Goal: Transaction & Acquisition: Purchase product/service

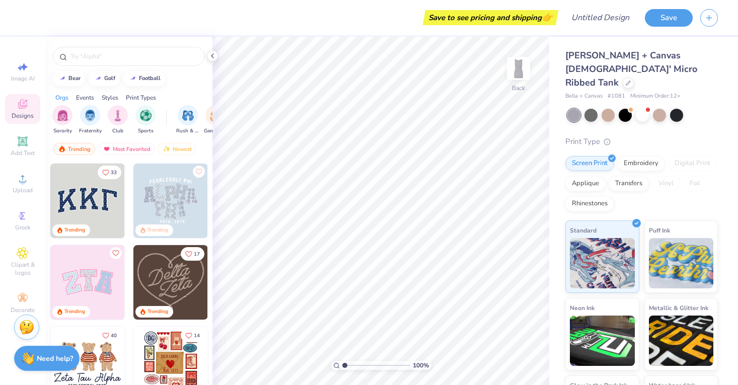
scroll to position [211, 0]
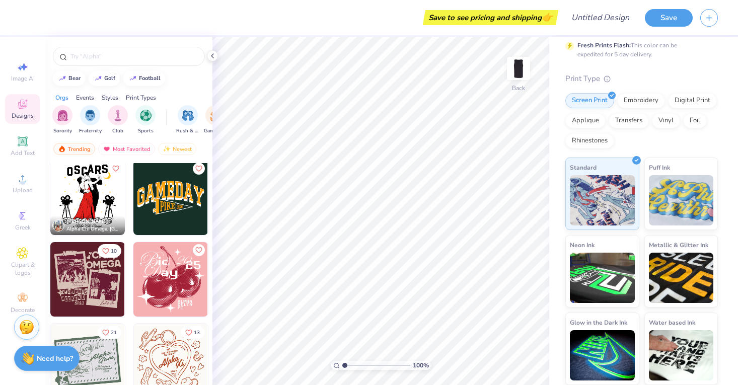
scroll to position [2816, 0]
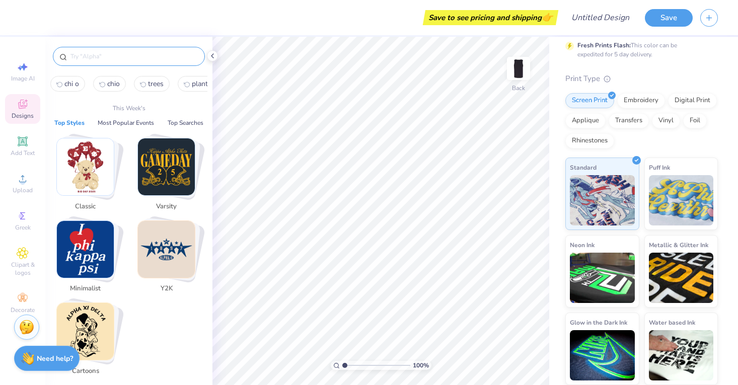
click at [95, 54] on input "text" at bounding box center [133, 56] width 129 height 10
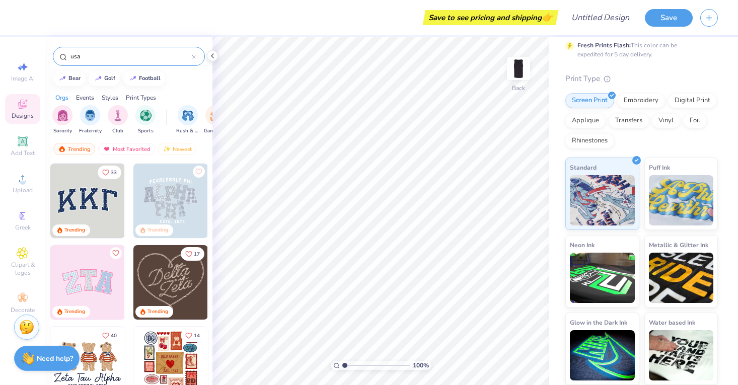
type input "usa"
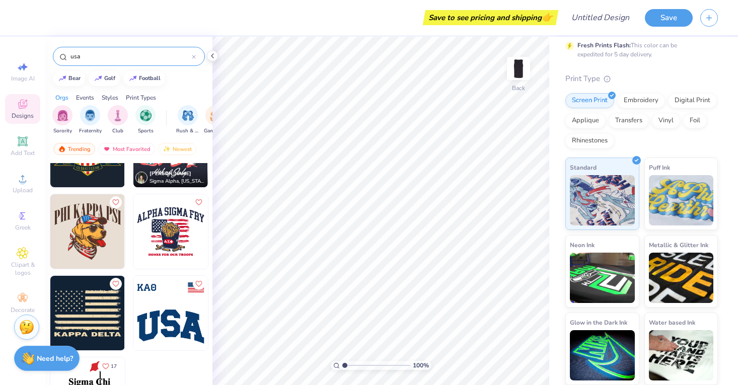
scroll to position [230, 0]
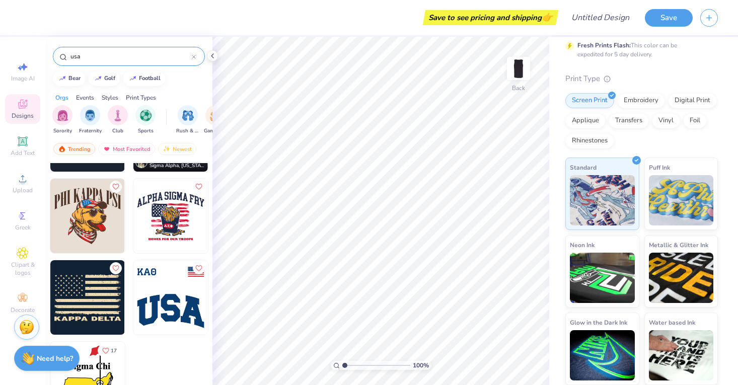
click at [197, 55] on div "usa" at bounding box center [129, 56] width 152 height 19
click at [193, 55] on icon at bounding box center [194, 57] width 4 height 4
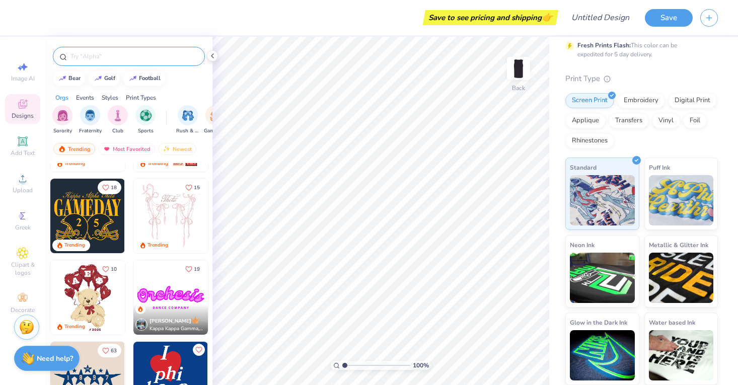
click at [154, 55] on input "text" at bounding box center [133, 56] width 129 height 10
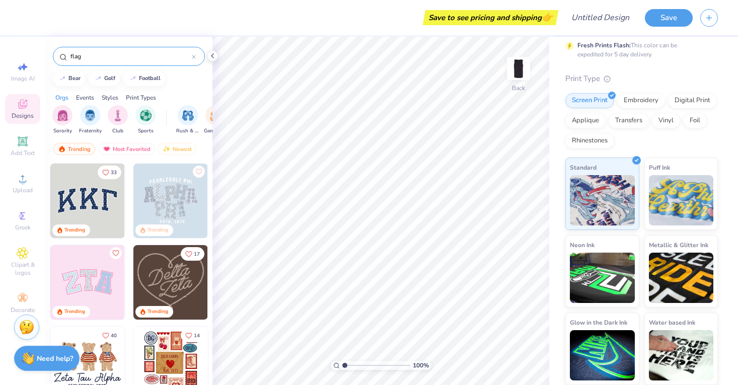
type input "flag"
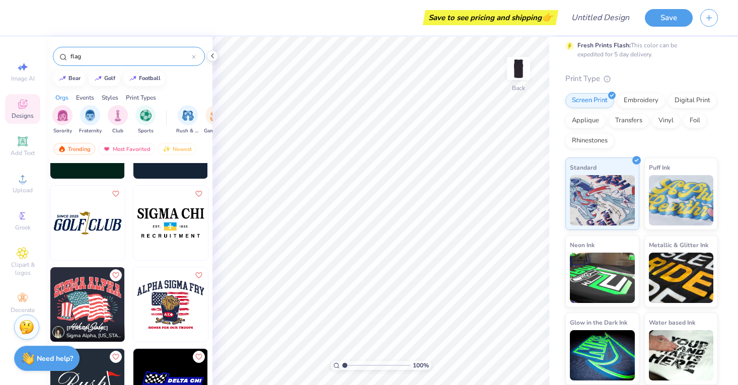
scroll to position [469, 0]
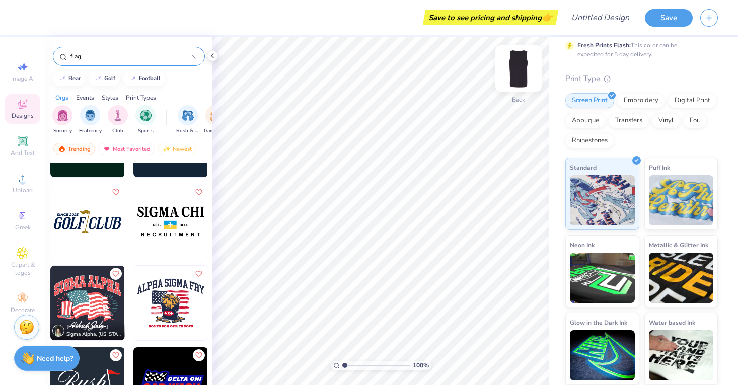
click at [530, 62] on img at bounding box center [519, 68] width 40 height 40
click at [529, 67] on img at bounding box center [519, 68] width 40 height 40
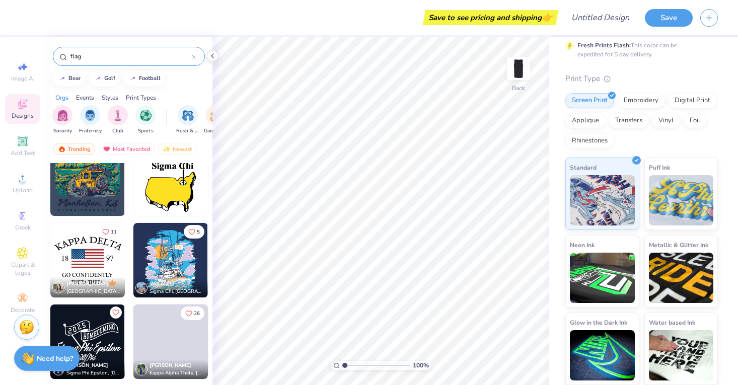
scroll to position [1090, 0]
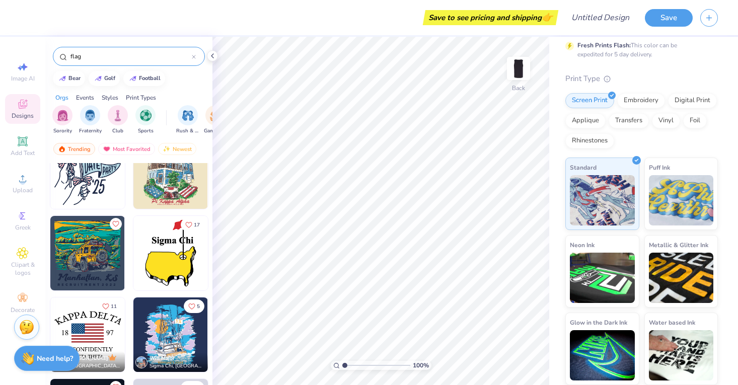
click at [97, 249] on div "17 11 Emily Curry Kappa Delta, University of Rhode Island 5 Will Major Sigma Ch…" at bounding box center [128, 292] width 167 height 259
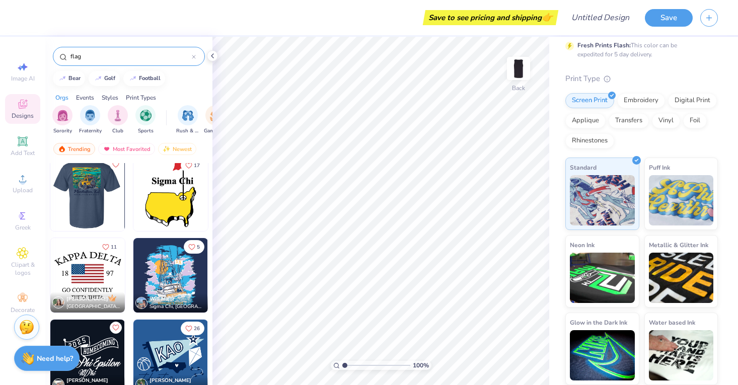
scroll to position [1168, 0]
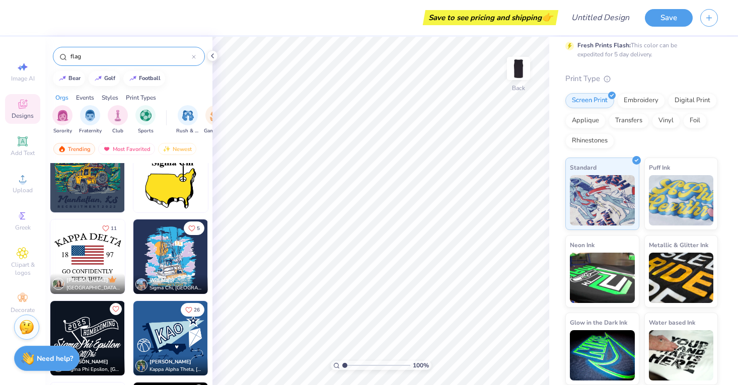
click at [95, 256] on img at bounding box center [87, 257] width 75 height 75
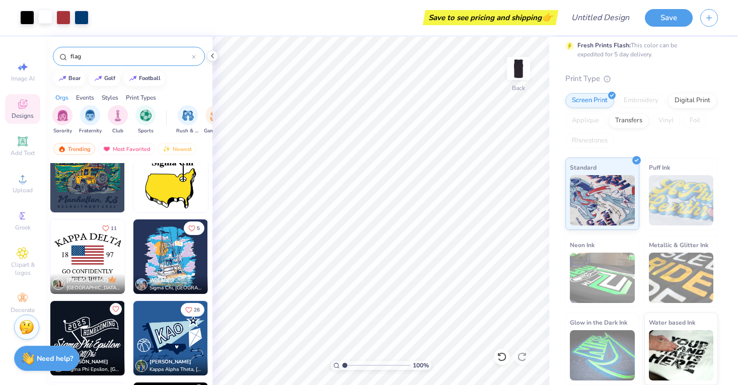
click at [43, 17] on div at bounding box center [45, 17] width 14 height 14
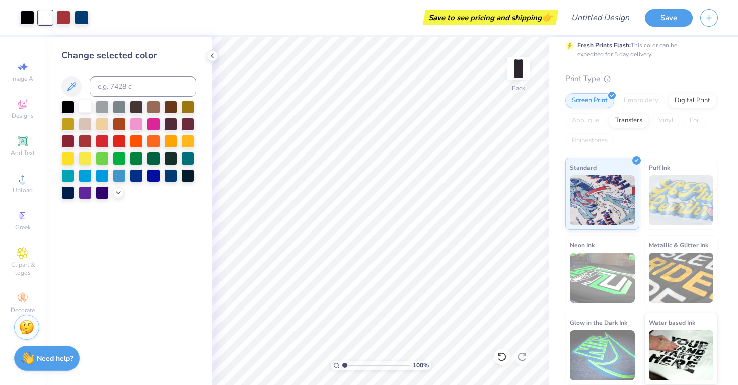
click at [81, 109] on div at bounding box center [85, 106] width 13 height 13
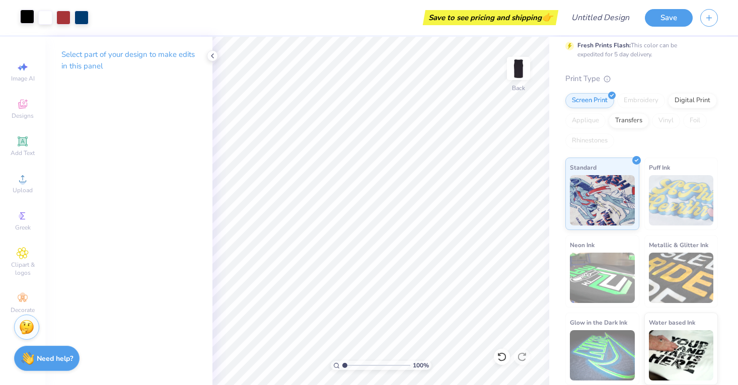
click at [26, 22] on div at bounding box center [27, 17] width 14 height 14
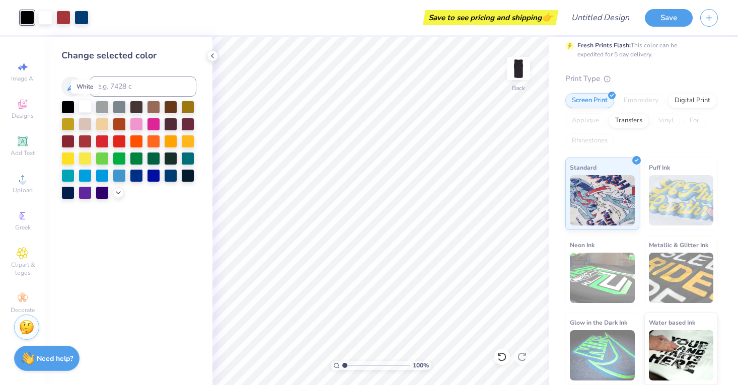
click at [85, 107] on div at bounding box center [85, 106] width 13 height 13
click at [22, 105] on icon at bounding box center [23, 104] width 12 height 12
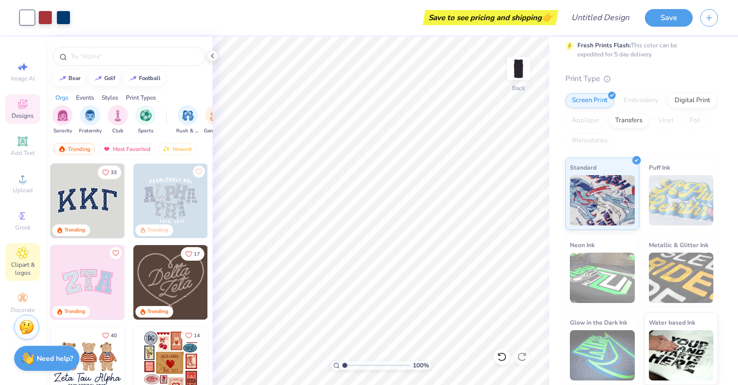
click at [23, 252] on icon at bounding box center [22, 253] width 5 height 5
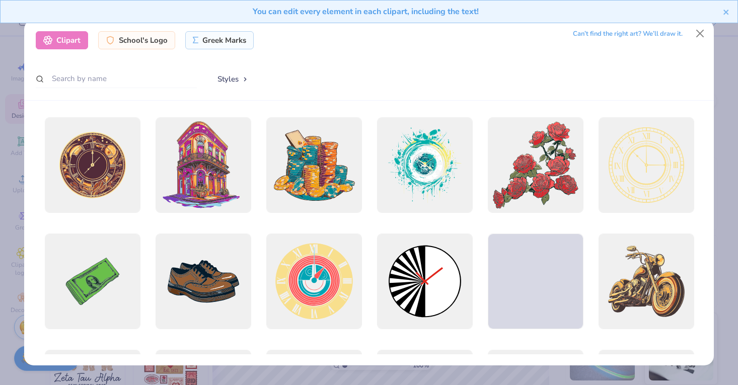
click at [17, 297] on div "Clipart School's Logo Greek Marks Can’t find the right art? We’ll draw it. Styl…" at bounding box center [369, 192] width 738 height 385
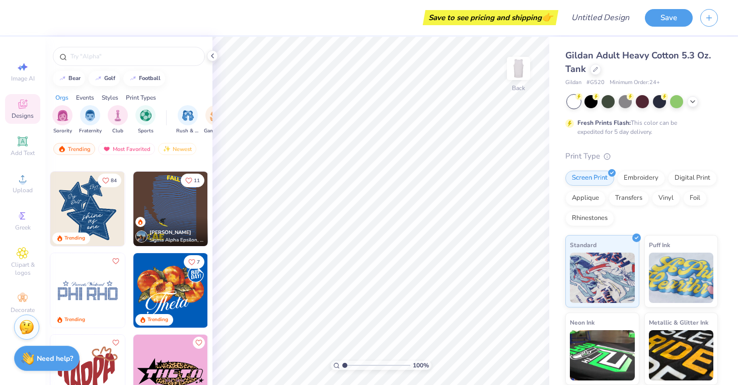
scroll to position [1062, 0]
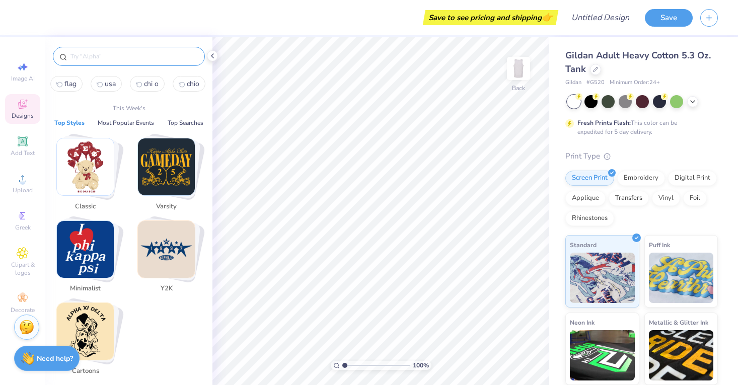
click at [118, 58] on input "text" at bounding box center [133, 56] width 129 height 10
type input "u"
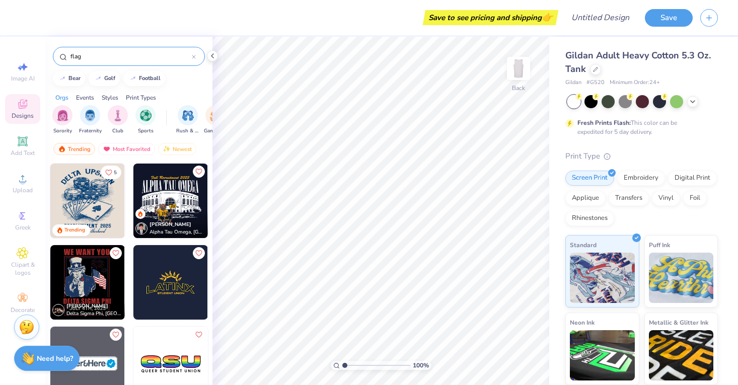
type input "flag"
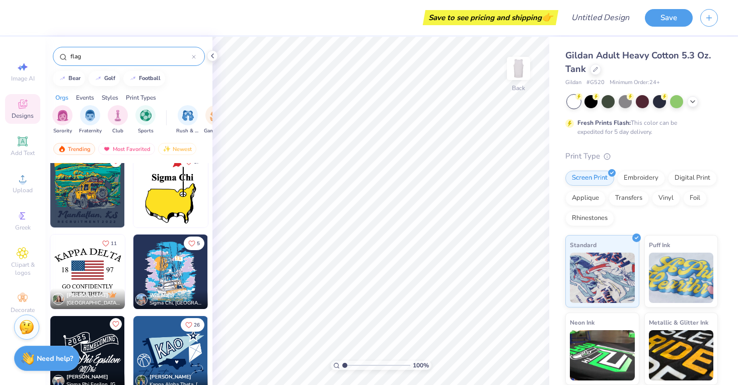
scroll to position [1207, 0]
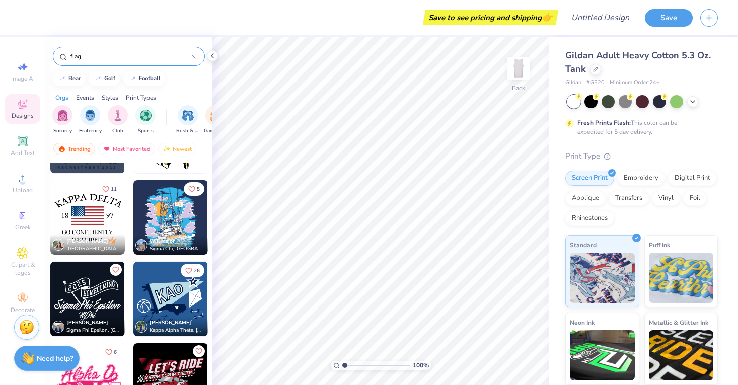
click at [95, 218] on img at bounding box center [87, 217] width 75 height 75
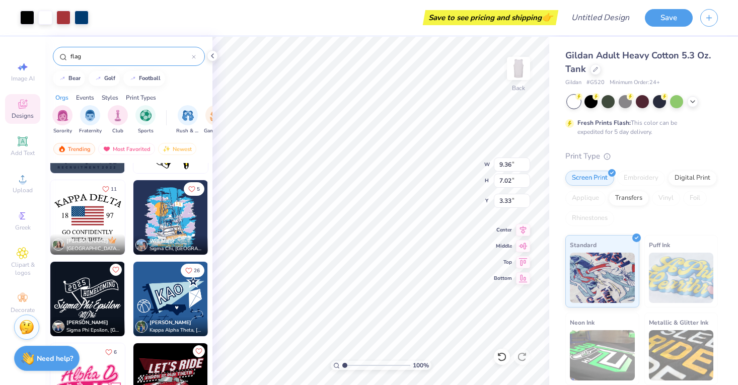
type input "4.42"
type input "10.67"
type input "8.01"
type input "4.44"
type input "11.62"
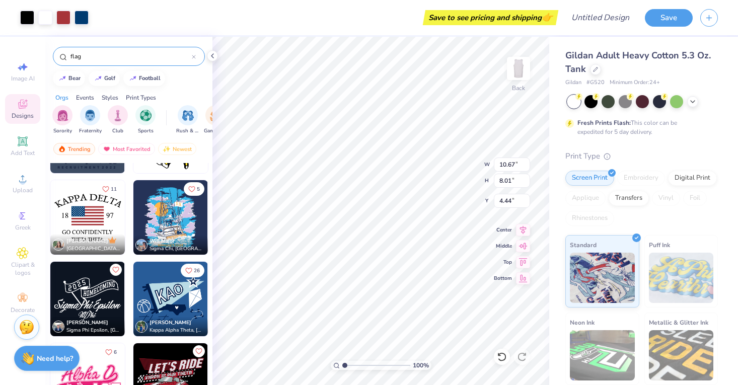
type input "8.71"
type input "3.67"
type input "1.35"
type input "3.68"
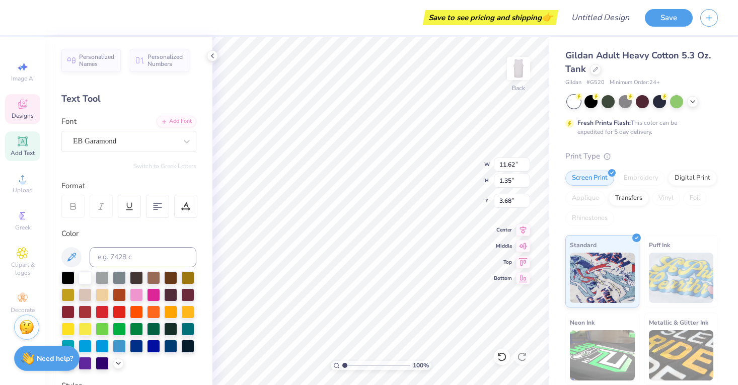
type textarea "AGGIE ROYALS"
type input "1.26"
type input "1.04"
type input "6.83"
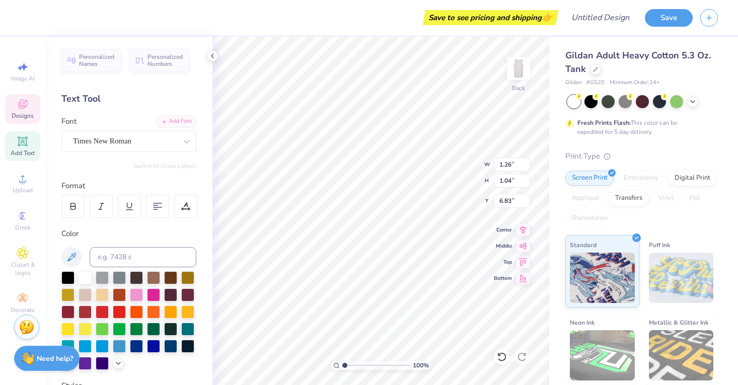
type textarea "20"
type input "1.39"
type input "1.06"
type input "6.82"
type textarea "14"
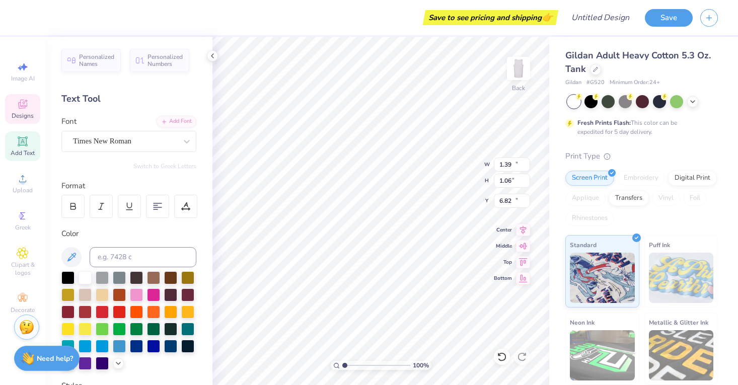
type input "10.03"
type input "0.86"
type input "10.21"
type textarea "r"
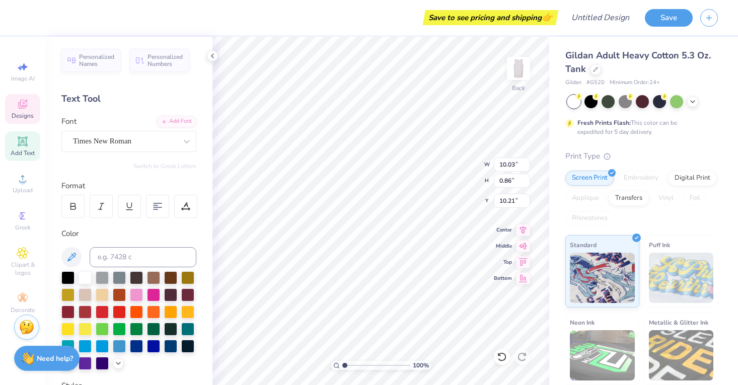
scroll to position [0, 2]
type textarea "Recruitment"
type input "6.41"
type input "0.69"
type input "11.70"
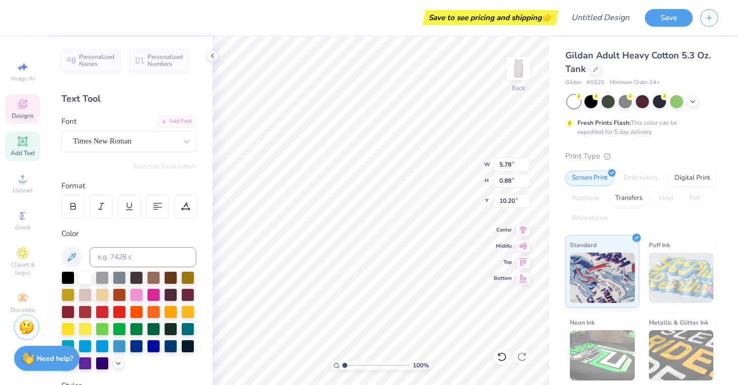
type input "10.21"
type input "10.07"
type input "11.35"
type input "6.44"
type input "3.70"
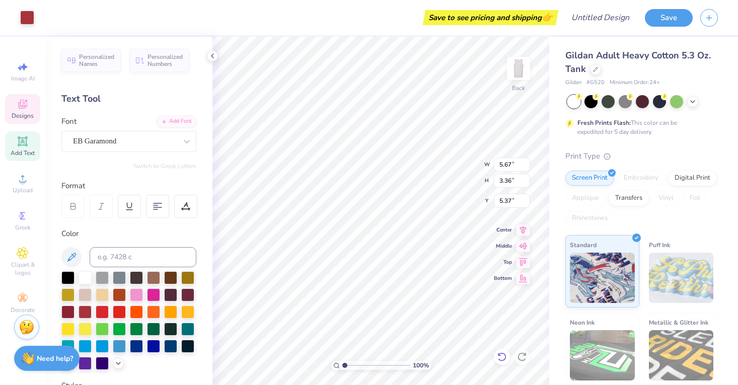
click at [505, 355] on icon at bounding box center [502, 357] width 10 height 10
type input "5.32"
type input "3.72"
type input "6.60"
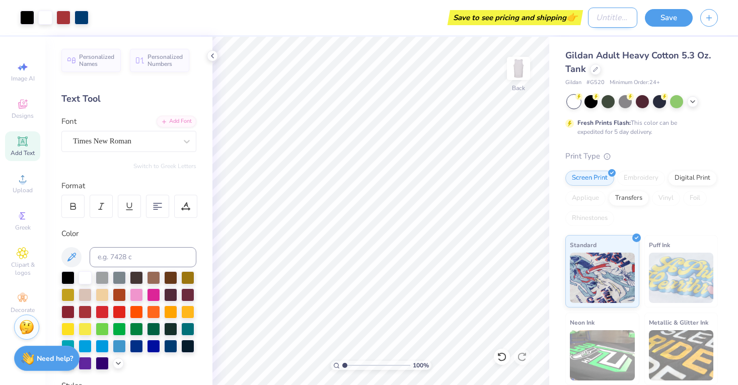
click at [604, 21] on input "Design Title" at bounding box center [612, 18] width 49 height 20
type input "Recruitment Tank"
click at [665, 13] on button "Save" at bounding box center [669, 17] width 48 height 18
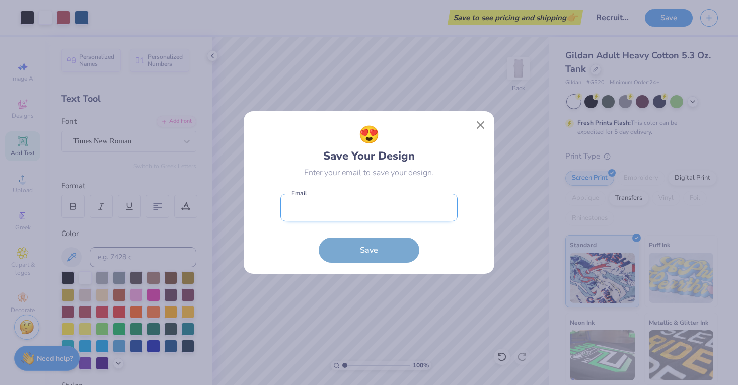
click at [385, 202] on input "email" at bounding box center [368, 208] width 177 height 28
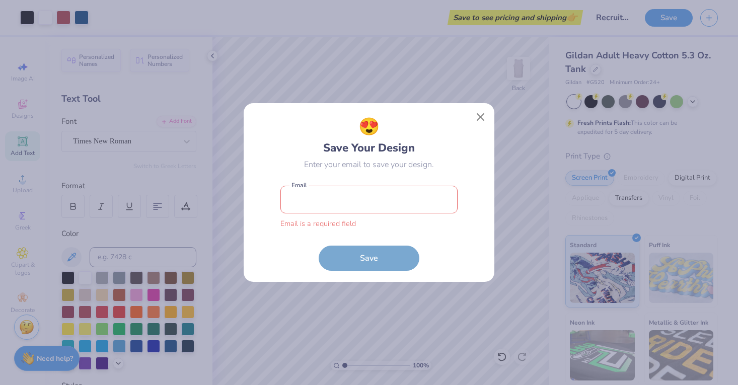
type input "slbraden19@tamu.edu"
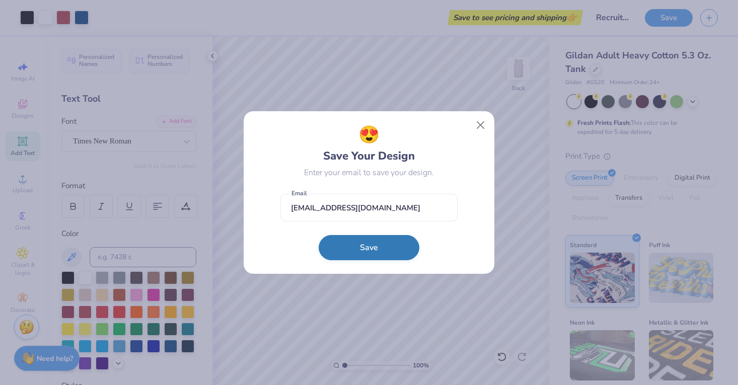
click at [373, 249] on button "Save" at bounding box center [369, 247] width 101 height 25
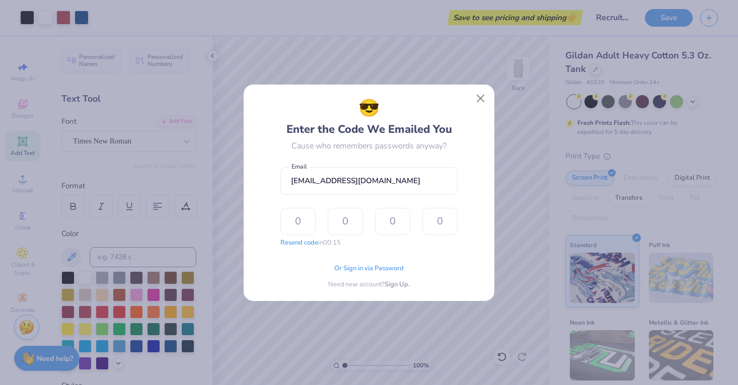
type input "8"
type input "1"
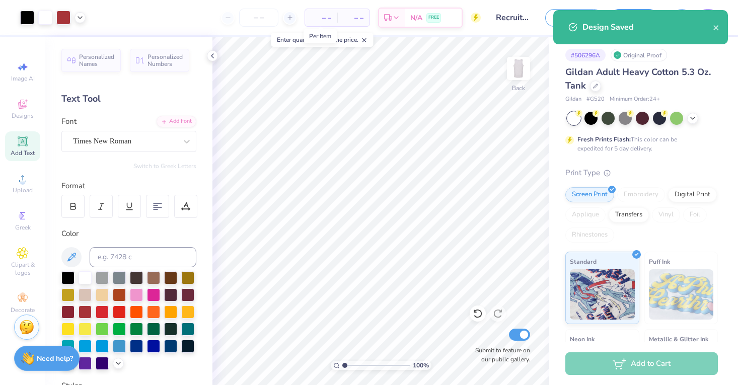
click at [323, 18] on span "– –" at bounding box center [321, 18] width 20 height 11
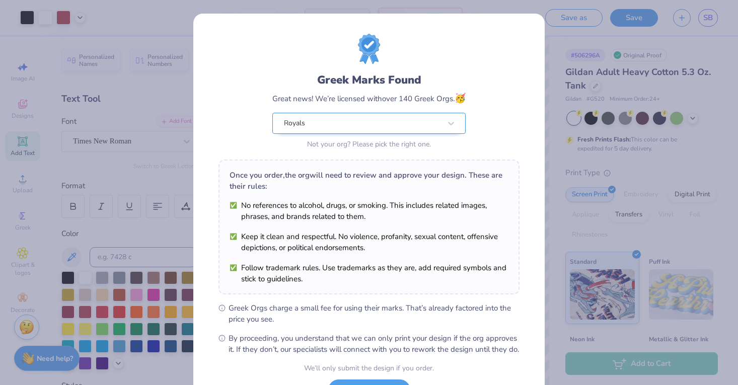
click at [440, 127] on div "Royals" at bounding box center [368, 123] width 193 height 21
click at [440, 126] on div "Royals" at bounding box center [362, 123] width 157 height 11
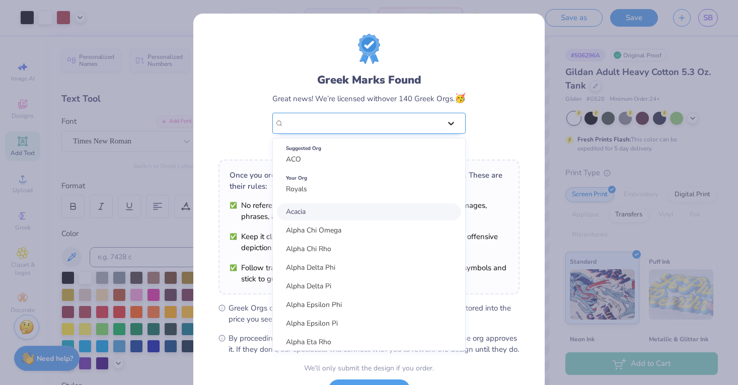
click at [447, 123] on icon at bounding box center [451, 123] width 10 height 10
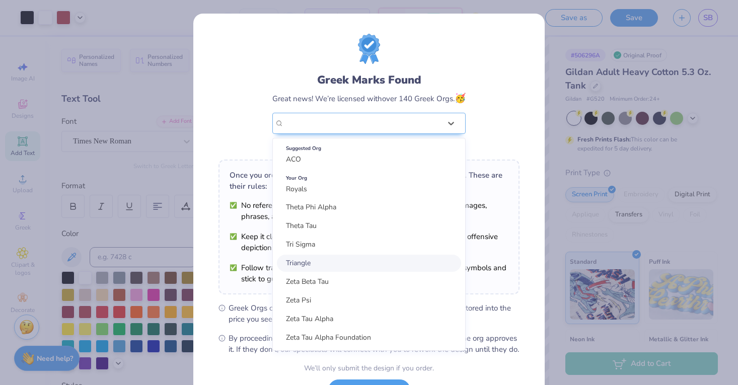
scroll to position [2354, 0]
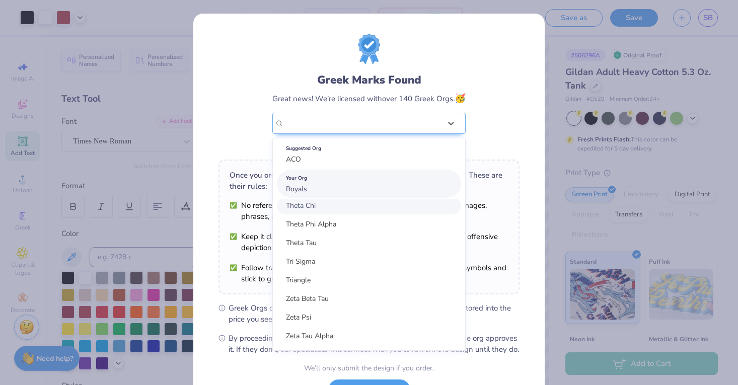
click at [318, 192] on div "Your Org Royals" at bounding box center [369, 184] width 184 height 28
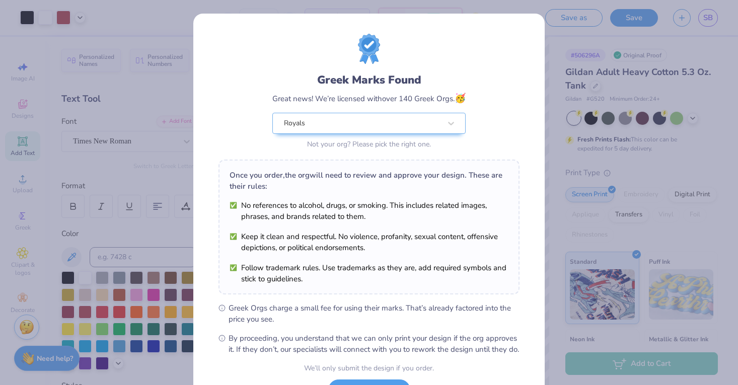
scroll to position [86, 0]
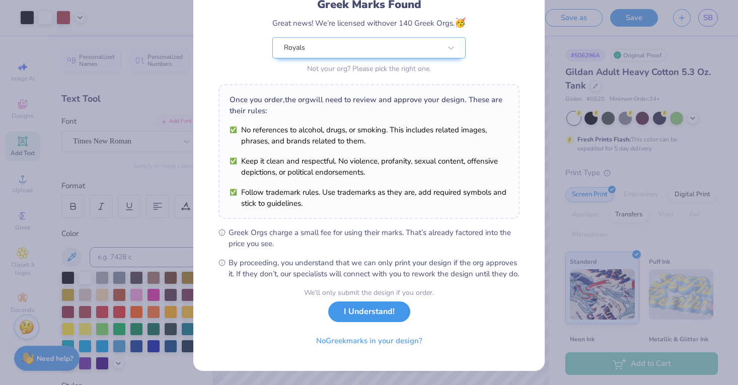
click at [359, 312] on button "I Understand!" at bounding box center [369, 312] width 82 height 21
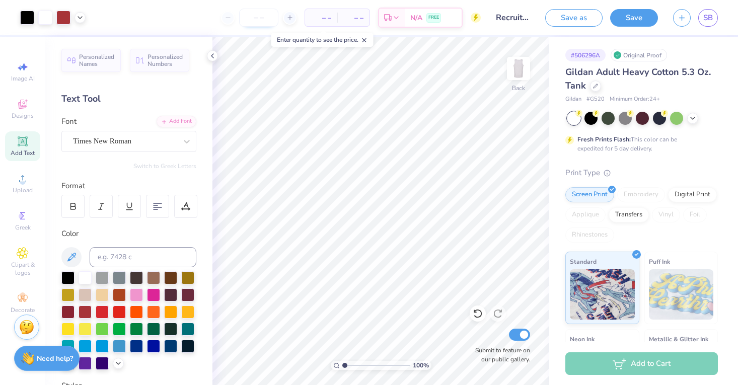
click at [263, 21] on input "number" at bounding box center [258, 18] width 39 height 18
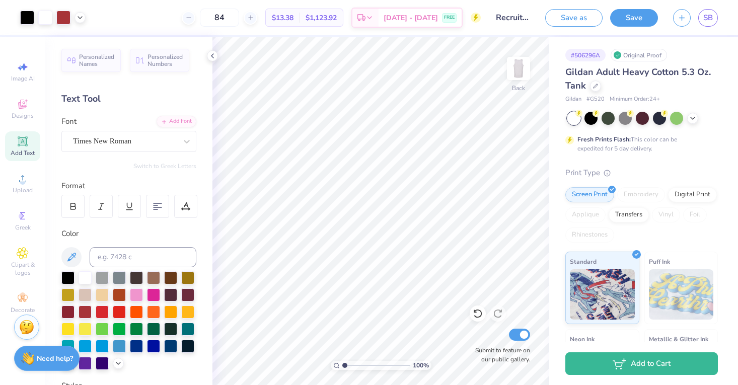
type input "84"
drag, startPoint x: 317, startPoint y: 17, endPoint x: 358, endPoint y: 16, distance: 40.8
click at [358, 17] on div "84 $13.38 Per Item $1,123.92 Total Est. Delivery Aug 21 - 24 FREE" at bounding box center [287, 17] width 388 height 35
copy span "$1,123.92"
